Goal: Check status: Check status

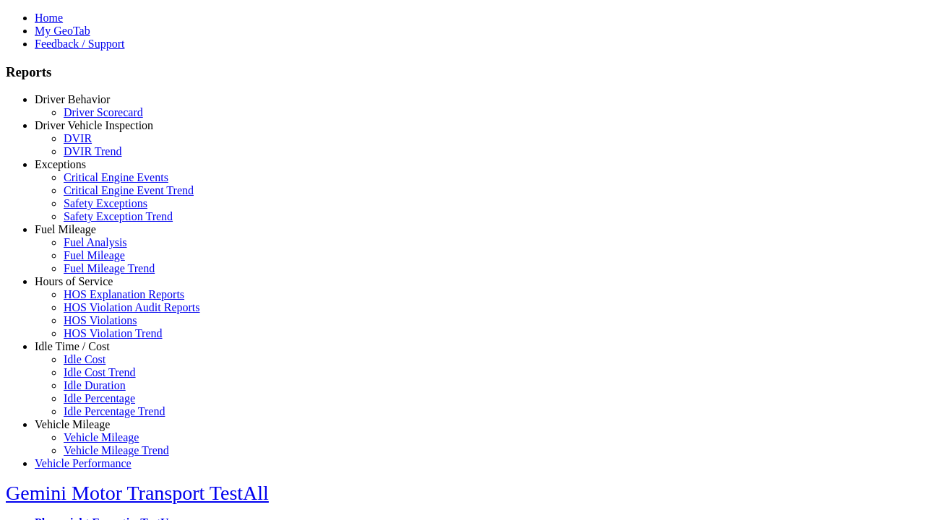
click at [83, 171] on link "Exceptions" at bounding box center [60, 164] width 51 height 12
click at [94, 197] on link "Critical Engine Event Trend" at bounding box center [129, 190] width 130 height 12
select select "**"
type input "*********"
